Goal: Find specific page/section: Find specific page/section

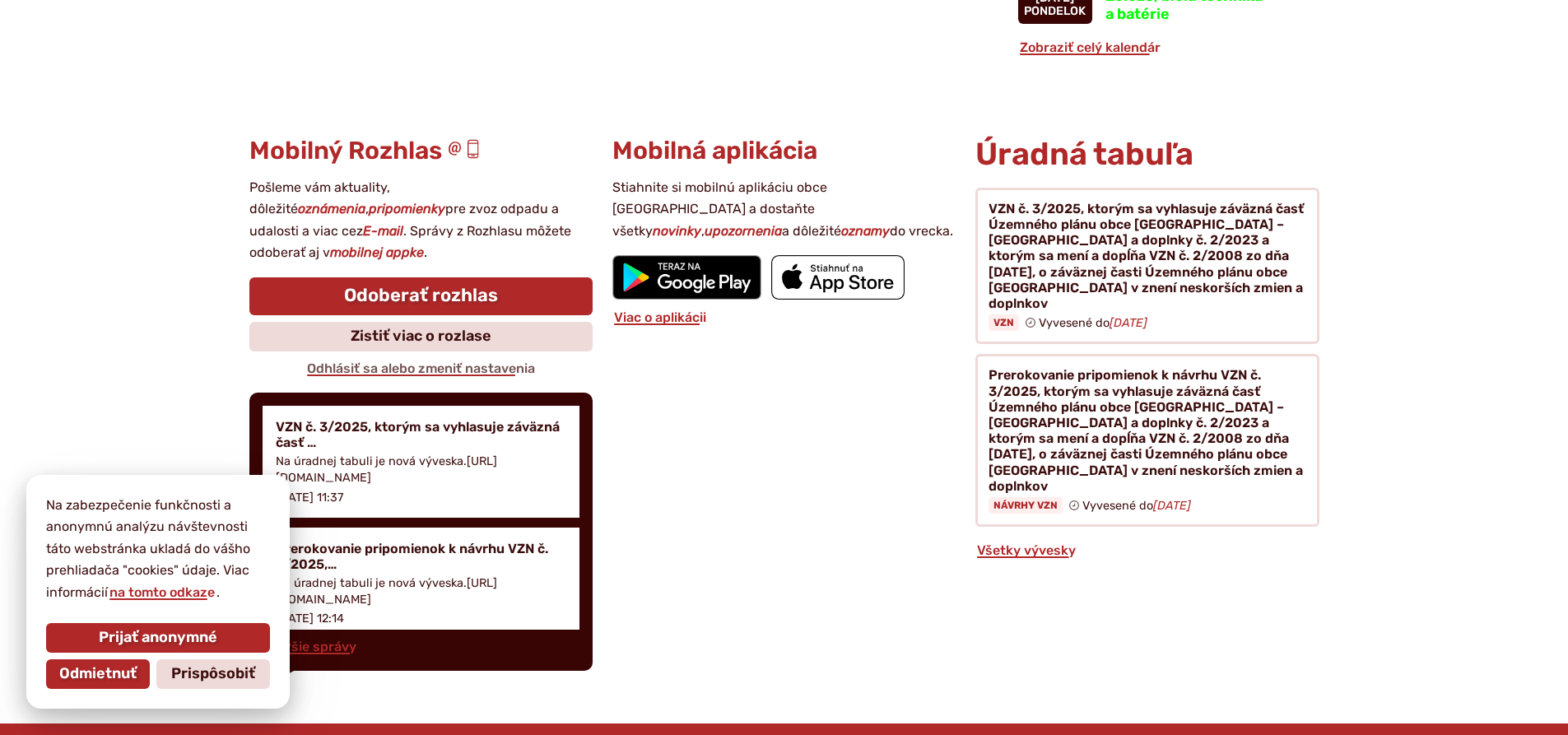
scroll to position [1647, 0]
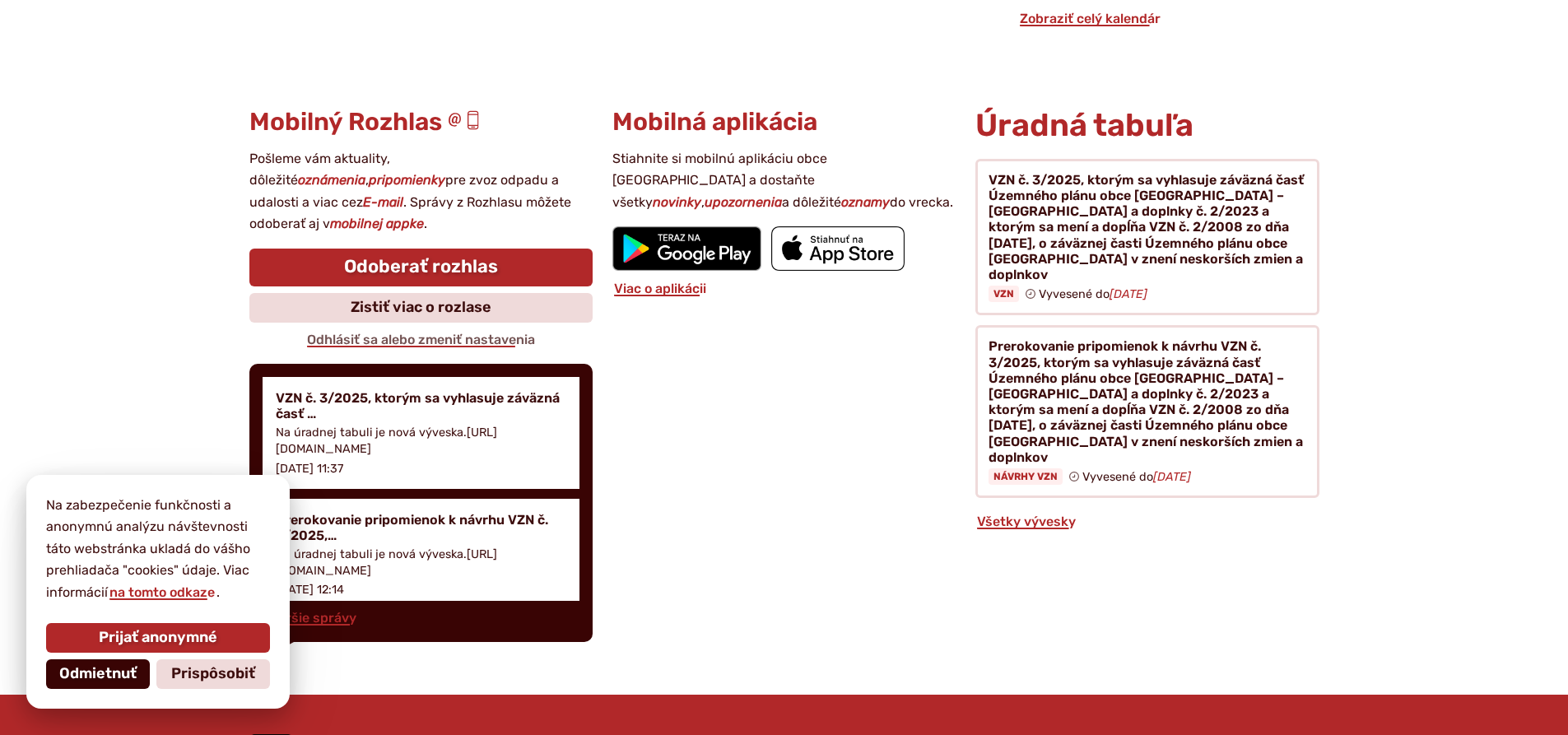
click at [63, 672] on span "Odmietnuť" at bounding box center [97, 674] width 77 height 18
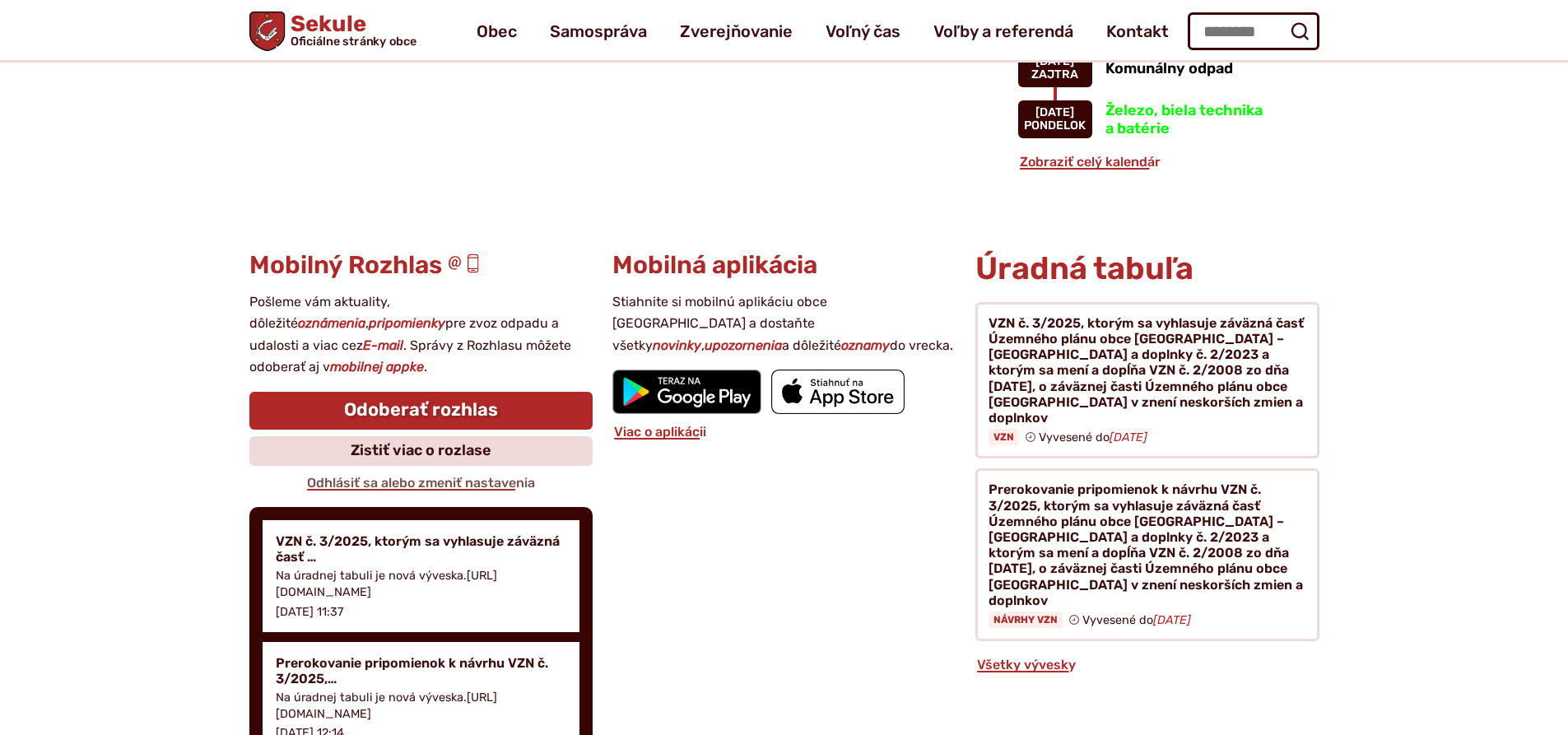
scroll to position [1425, 0]
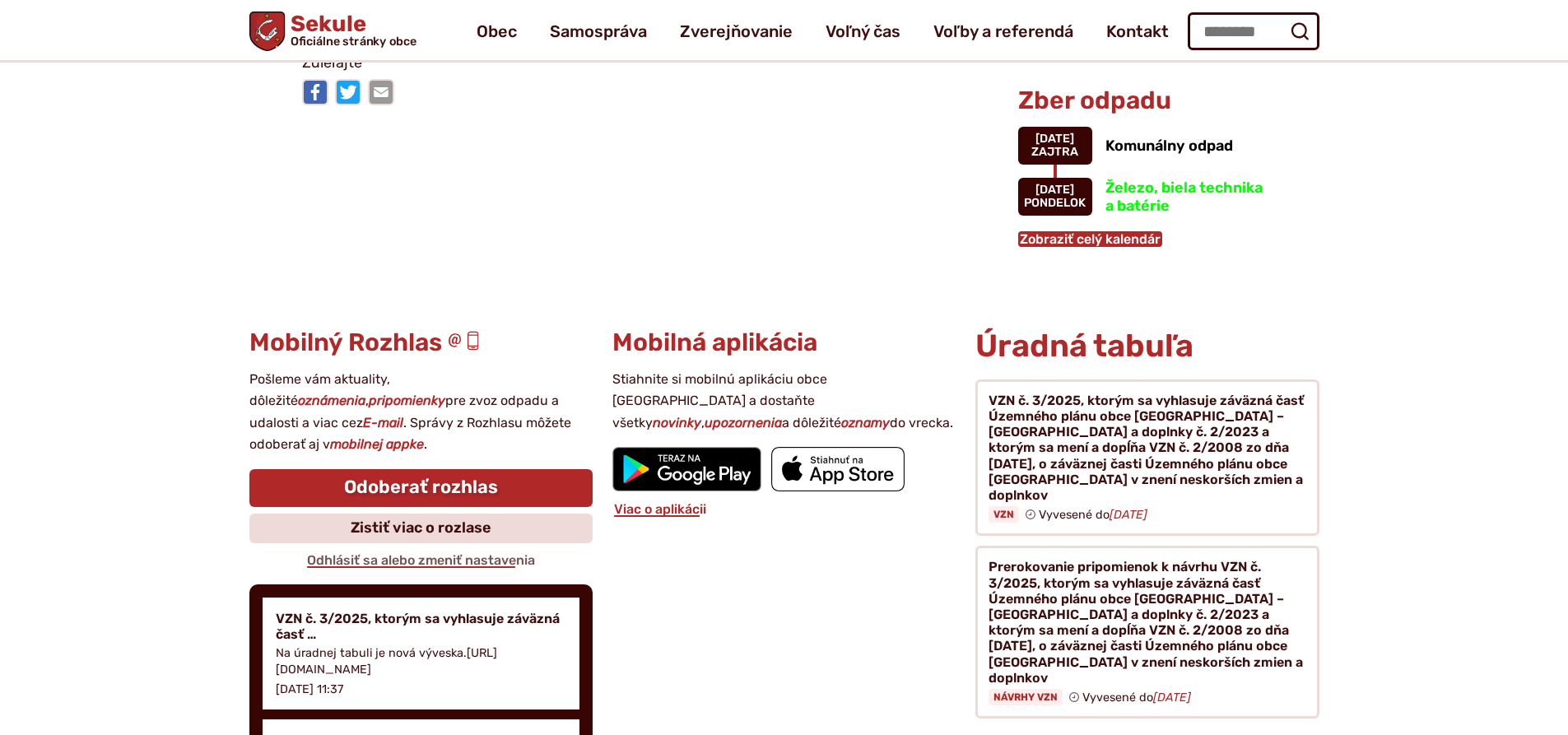
click at [1097, 236] on link "Zobraziť celý kalendár" at bounding box center [1090, 239] width 144 height 15
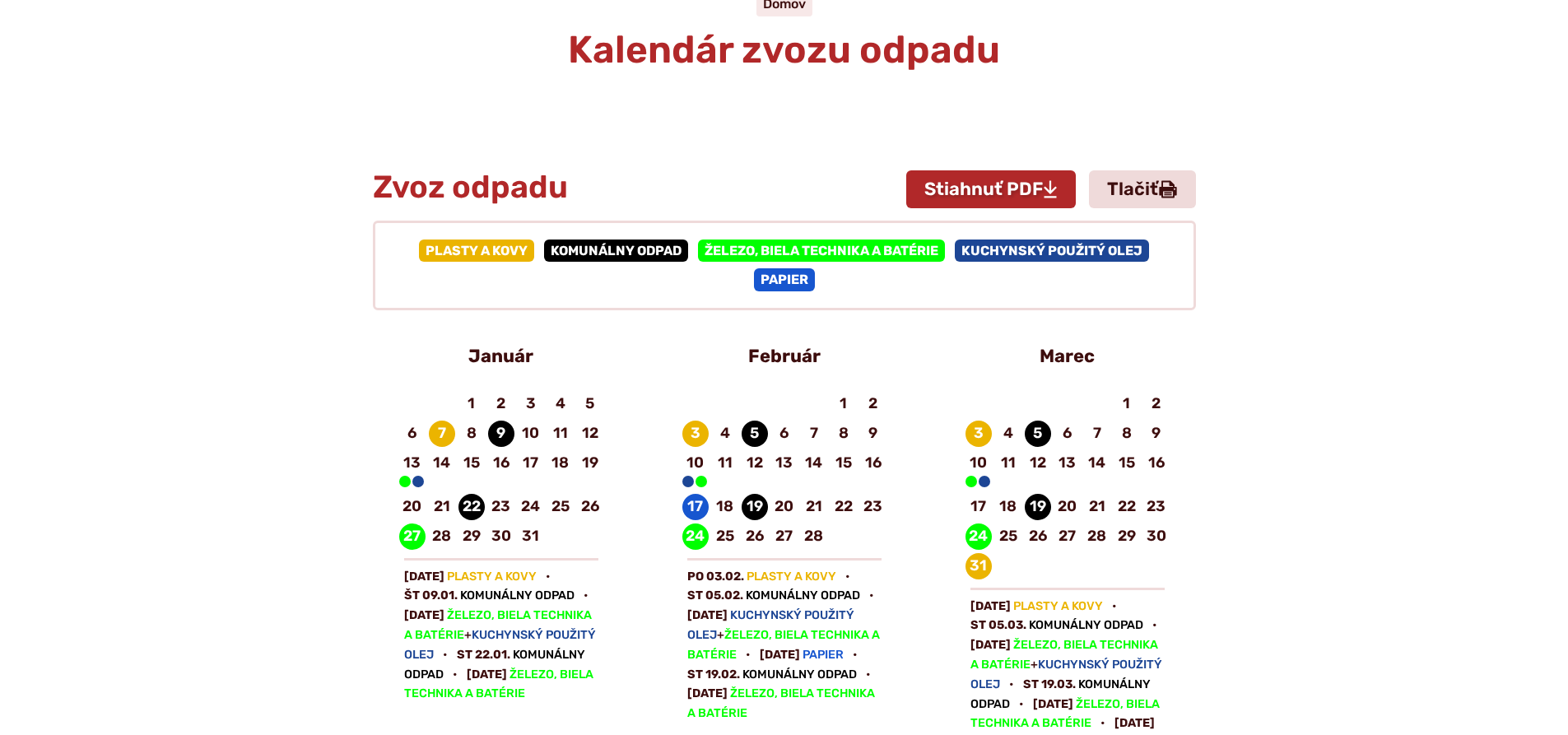
scroll to position [164, 0]
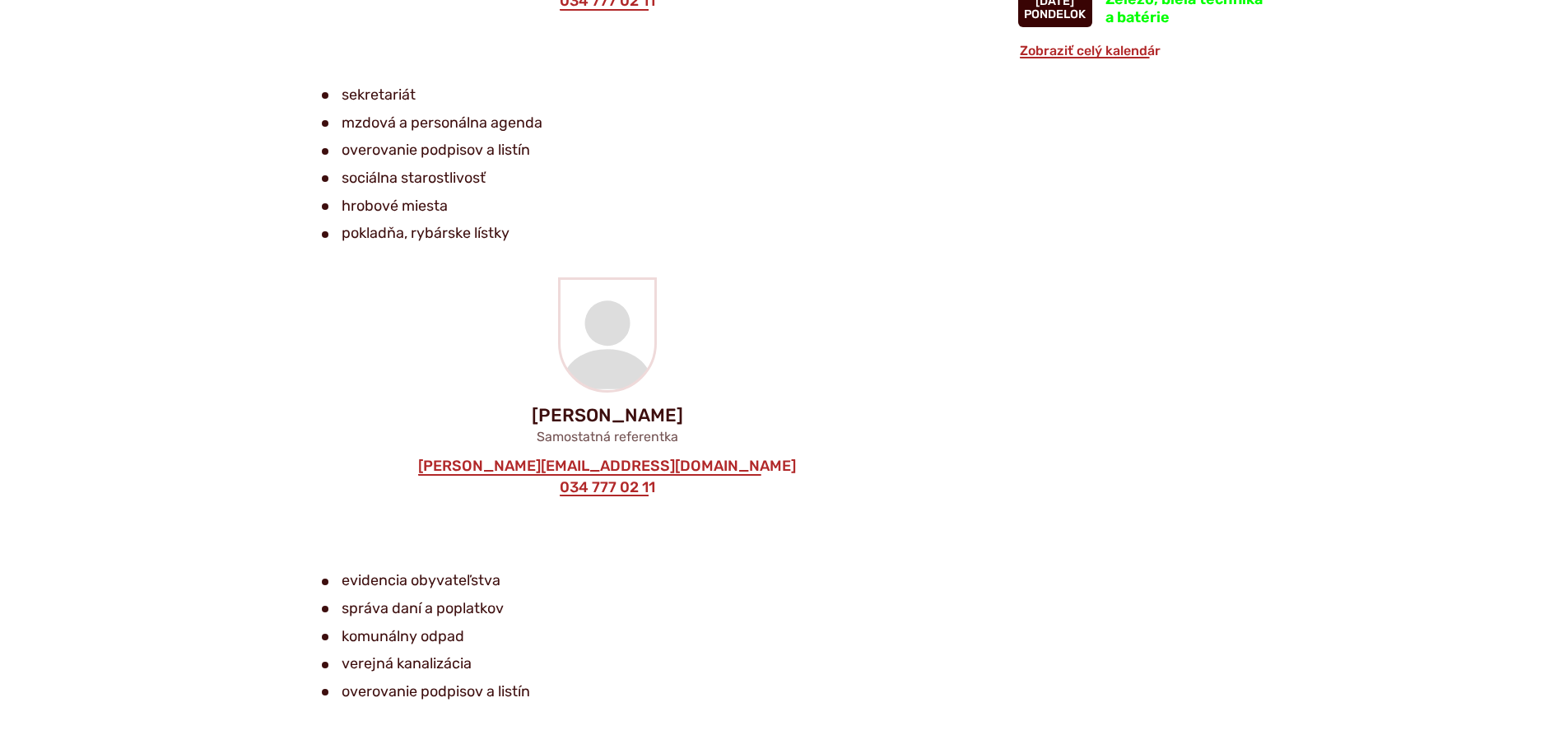
scroll to position [1647, 0]
